Goal: Find specific page/section: Find specific page/section

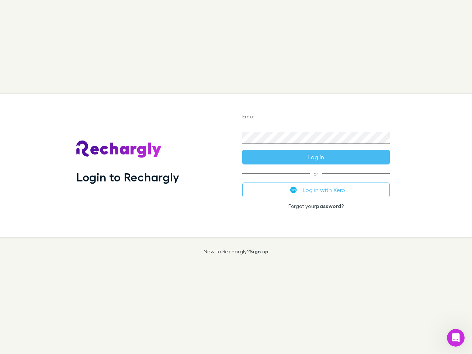
click at [236, 177] on div "Login to Rechargly" at bounding box center [153, 165] width 166 height 143
click at [316, 117] on input "Email" at bounding box center [316, 117] width 148 height 12
click at [316, 157] on button "Log in" at bounding box center [316, 157] width 148 height 15
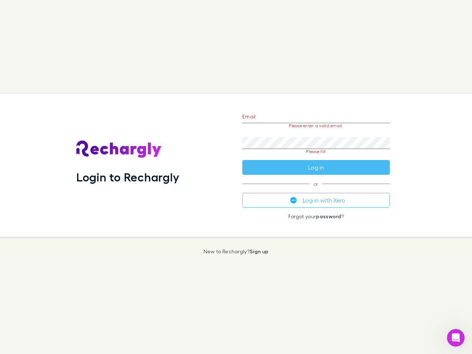
click at [316, 190] on div "Email Please enter a valid email. Password Please fill Log in or Log in with Xe…" at bounding box center [316, 165] width 159 height 143
click at [456, 338] on icon "Open Intercom Messenger" at bounding box center [456, 338] width 12 height 12
